Goal: Information Seeking & Learning: Learn about a topic

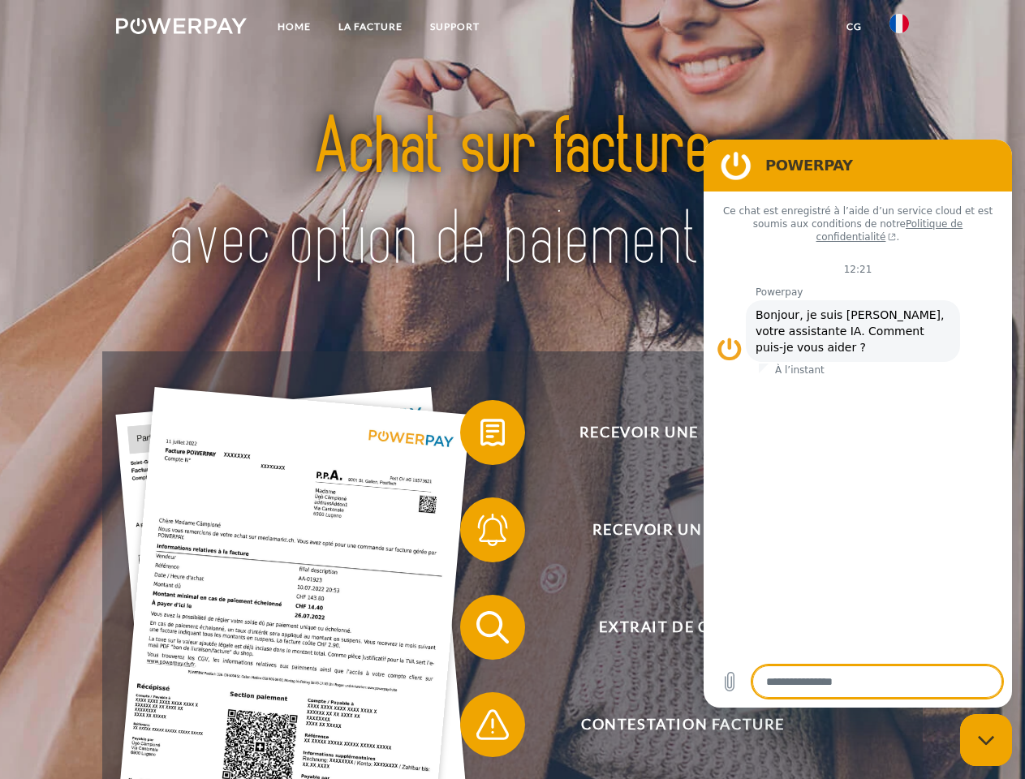
click at [181, 28] on img at bounding box center [181, 26] width 131 height 16
click at [899, 28] on img at bounding box center [898, 23] width 19 height 19
click at [854, 27] on link "CG" at bounding box center [853, 26] width 43 height 29
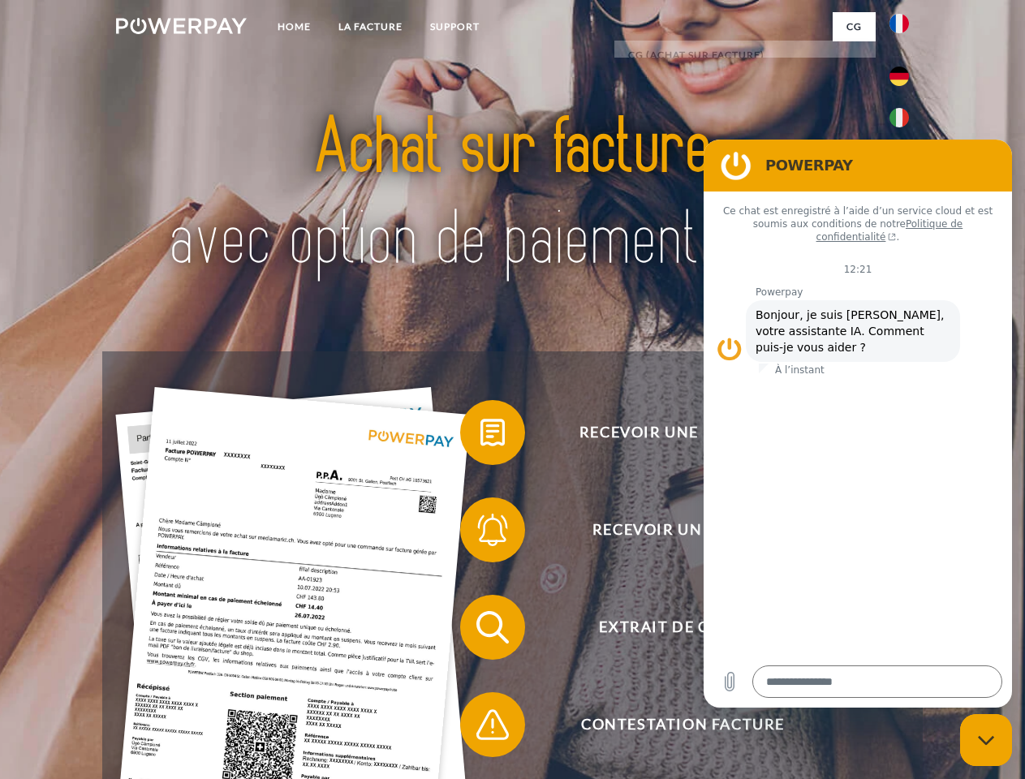
click at [480, 436] on span at bounding box center [468, 432] width 81 height 81
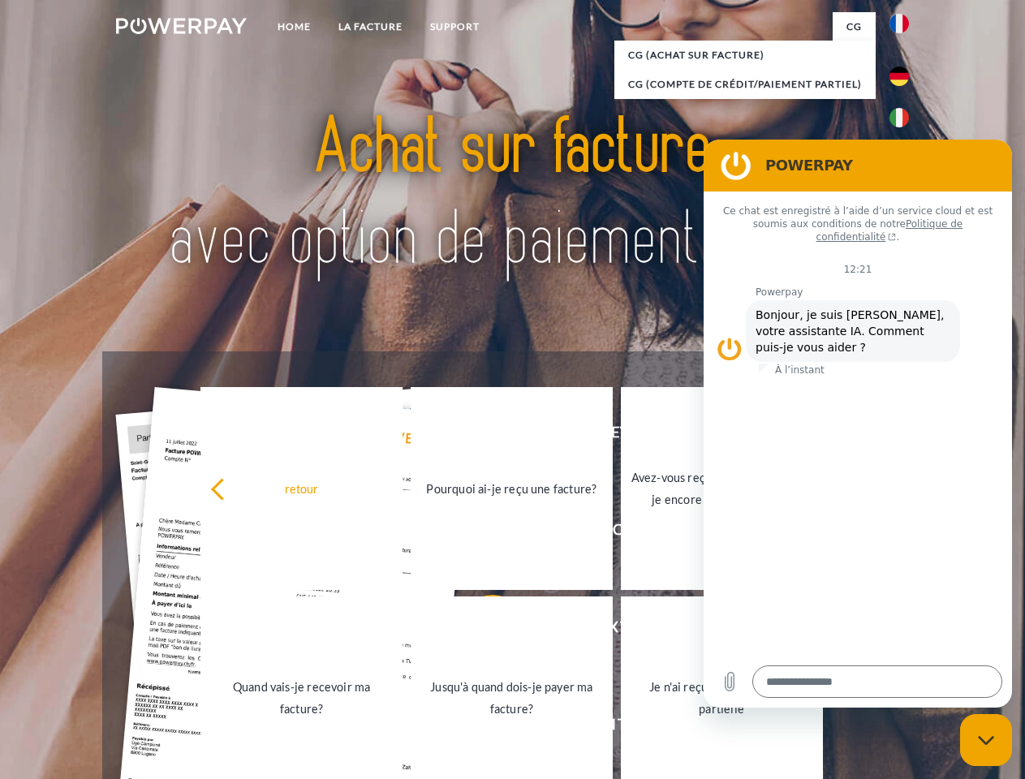
click at [402, 630] on link "Quand vais-je recevoir ma facture?" at bounding box center [301, 697] width 202 height 203
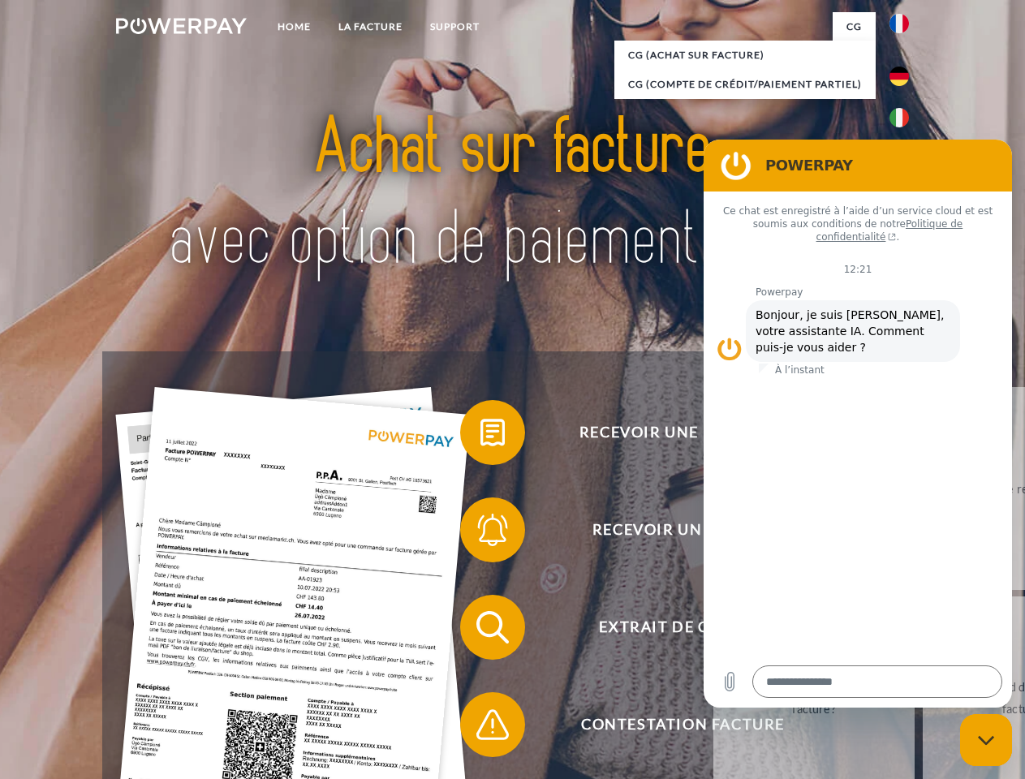
click at [480, 728] on span at bounding box center [468, 724] width 81 height 81
click at [986, 740] on icon "Fermer la fenêtre de messagerie" at bounding box center [986, 740] width 17 height 11
type textarea "*"
